Goal: Information Seeking & Learning: Learn about a topic

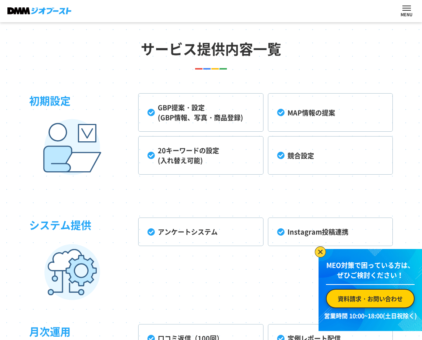
scroll to position [1693, 0]
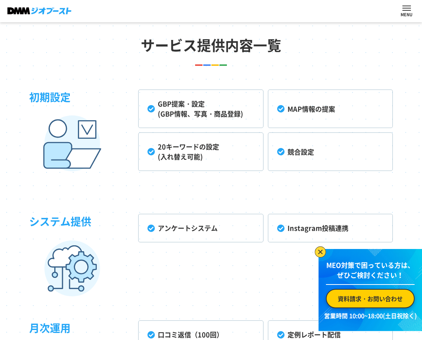
drag, startPoint x: 133, startPoint y: 86, endPoint x: 302, endPoint y: 167, distance: 187.8
click at [302, 167] on div "初期設定 GBP提案・設定 (GBP情報、写真・商品登録) MAP情報の提案 20キーワードの設定 (入れ替え可能) 競合設定 システム提供 アンケートシステ…" at bounding box center [211, 300] width 364 height 444
drag, startPoint x: 289, startPoint y: 180, endPoint x: 282, endPoint y: 181, distance: 6.7
click at [289, 180] on div "初期設定 GBP提案・設定 (GBP情報、写真・商品登録) MAP情報の提案 20キーワードの設定 (入れ替え可能) 競合設定 システム提供 アンケートシステ…" at bounding box center [211, 300] width 364 height 444
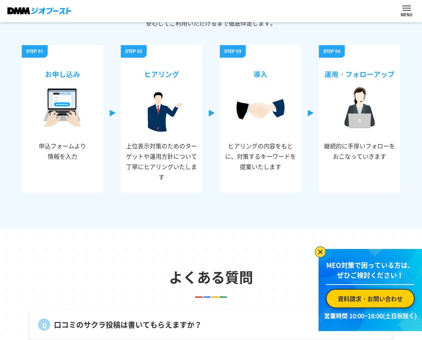
scroll to position [2501, 0]
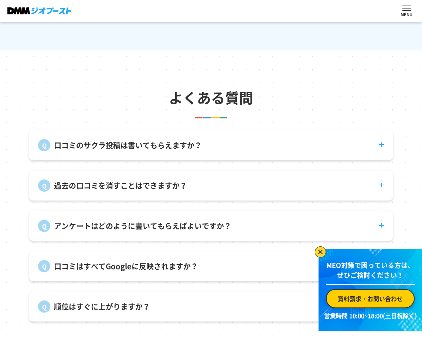
click at [146, 151] on p "口コミのサクラ投稿は書いてもらえますか？" at bounding box center [128, 145] width 148 height 11
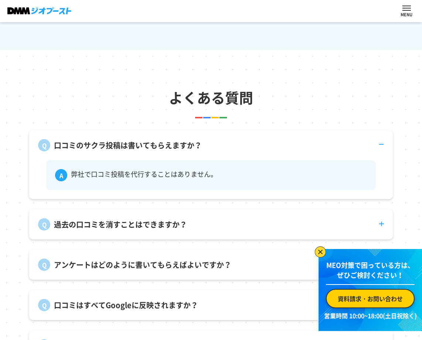
click at [210, 160] on div "口コミのサクラ投稿は書いてもらえますか？ 弊社で口コミ投稿を代行することはありません。" at bounding box center [211, 164] width 364 height 69
click at [202, 151] on dt "口コミのサクラ投稿は書いてもらえますか？" at bounding box center [211, 140] width 364 height 21
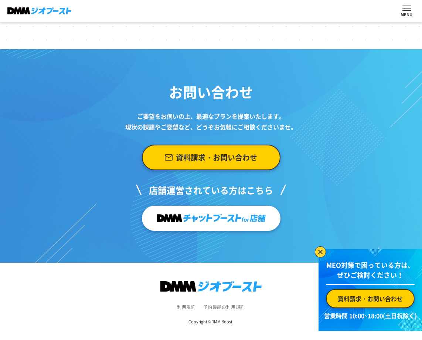
scroll to position [2817, 0]
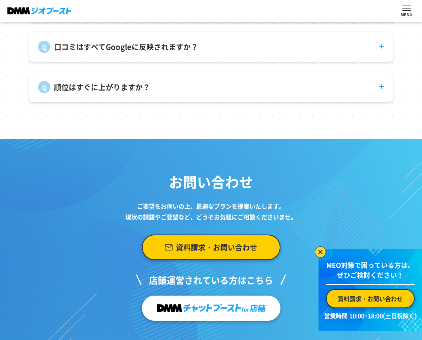
scroll to position [2783, 0]
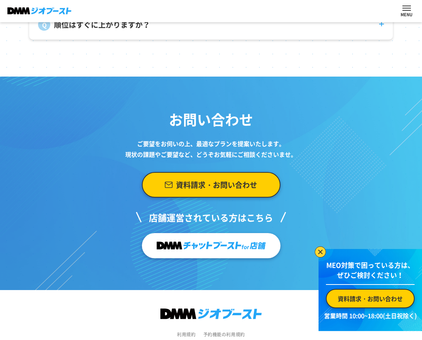
click at [115, 30] on p "順位はすぐに上がりますか？" at bounding box center [102, 24] width 96 height 11
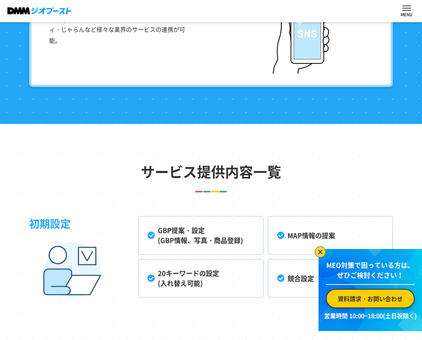
scroll to position [1565, 0]
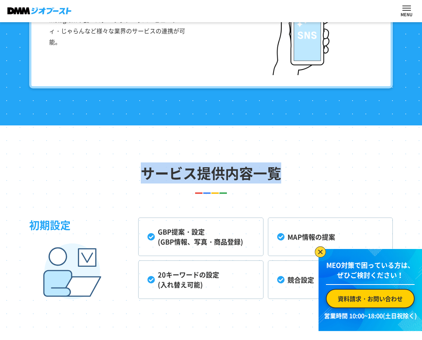
drag, startPoint x: 143, startPoint y: 170, endPoint x: 294, endPoint y: 174, distance: 151.6
click at [294, 174] on h2 "サービス提供内容一覧" at bounding box center [211, 172] width 422 height 21
click at [294, 175] on h2 "サービス提供内容一覧" at bounding box center [211, 172] width 422 height 21
drag, startPoint x: 280, startPoint y: 174, endPoint x: 119, endPoint y: 171, distance: 160.5
click at [119, 171] on h2 "サービス提供内容一覧" at bounding box center [211, 172] width 422 height 21
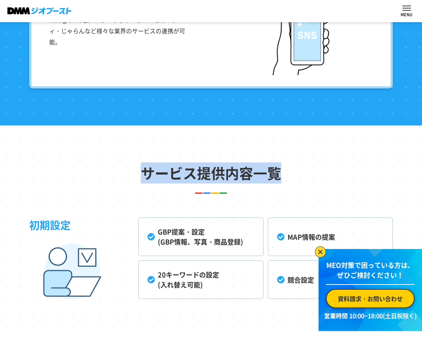
click at [118, 172] on h2 "サービス提供内容一覧" at bounding box center [211, 172] width 422 height 21
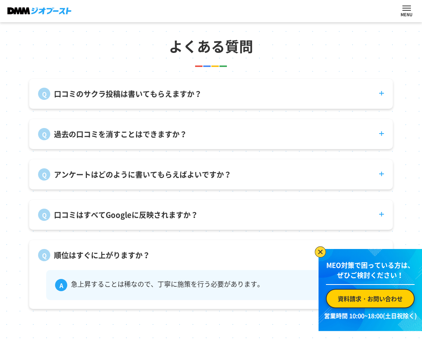
scroll to position [2554, 0]
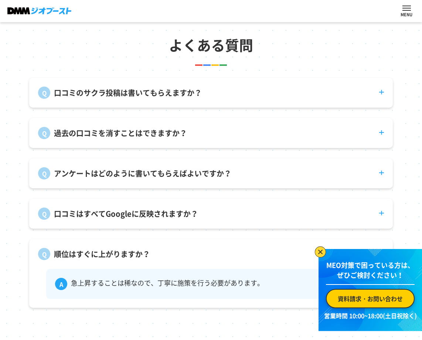
click at [118, 178] on p "アンケートはどのように書いてもらえばよいですか？" at bounding box center [142, 173] width 177 height 11
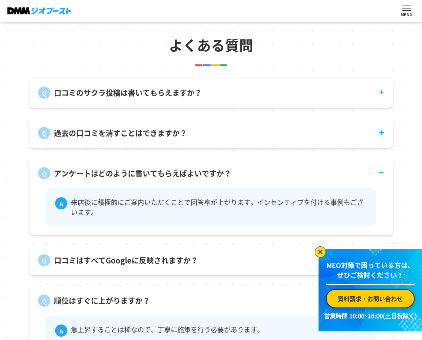
click at [118, 178] on p "アンケートはどのように書いてもらえばよいですか？" at bounding box center [142, 173] width 177 height 11
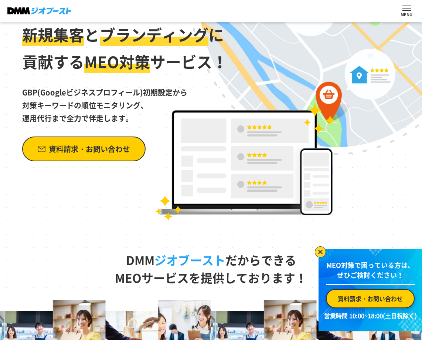
scroll to position [0, 0]
